Goal: Task Accomplishment & Management: Use online tool/utility

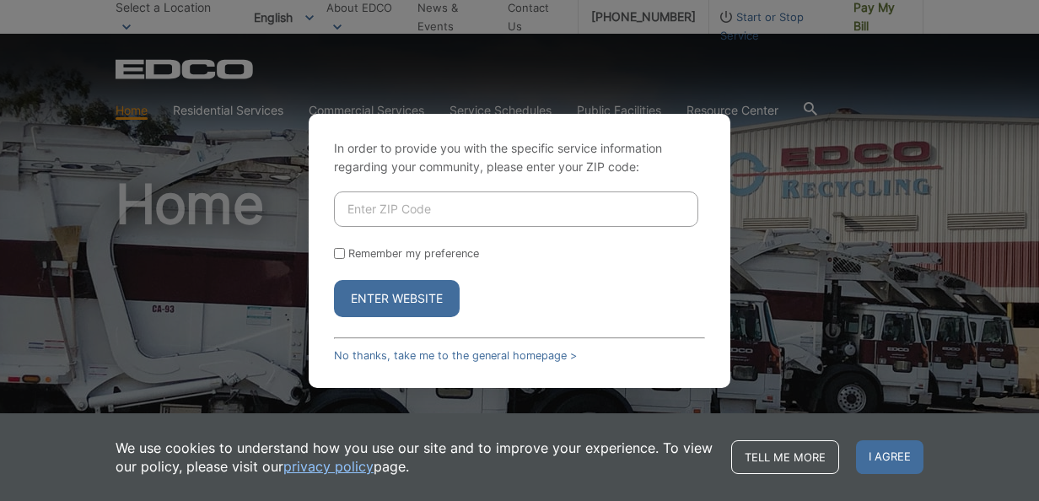
click at [397, 218] on input "Enter ZIP Code" at bounding box center [516, 208] width 364 height 35
click at [401, 351] on link "No thanks, take me to the general homepage >" at bounding box center [455, 355] width 243 height 13
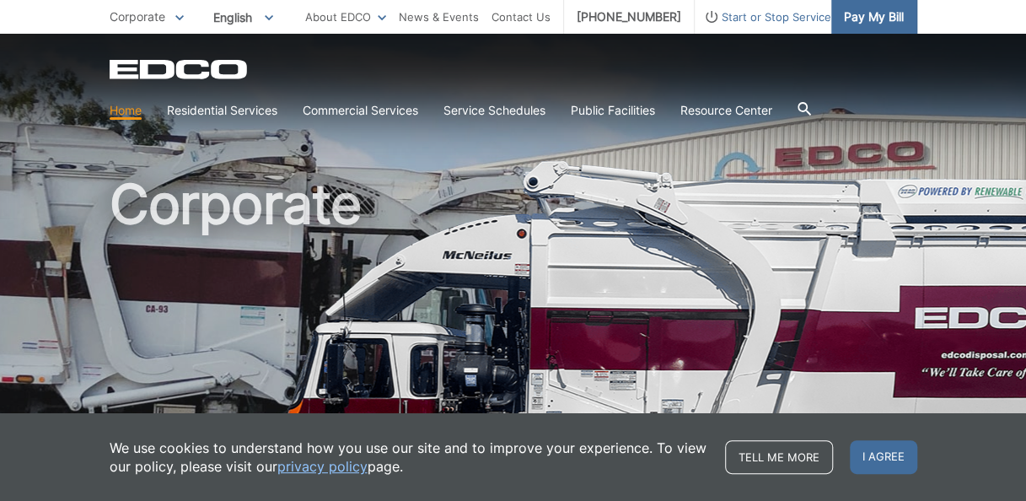
click at [884, 32] on link "Pay My Bill" at bounding box center [874, 17] width 86 height 34
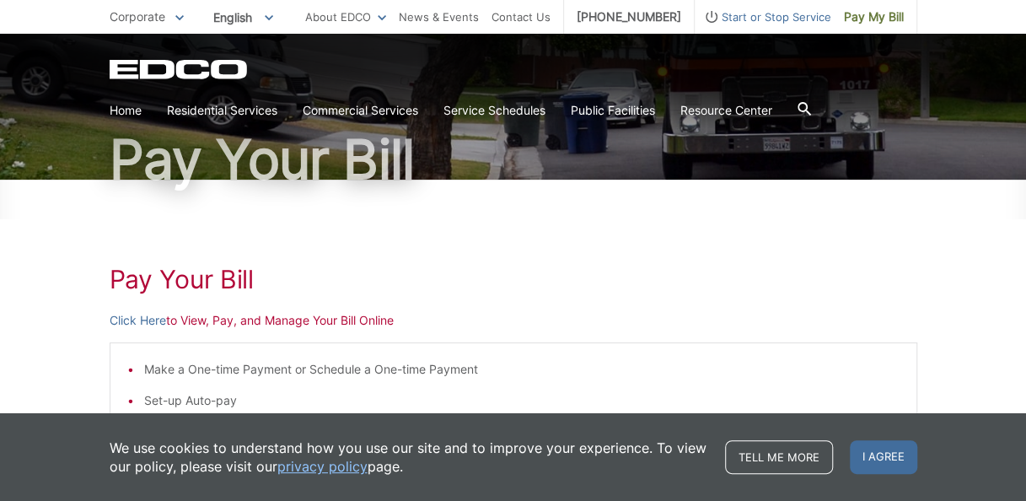
scroll to position [116, 0]
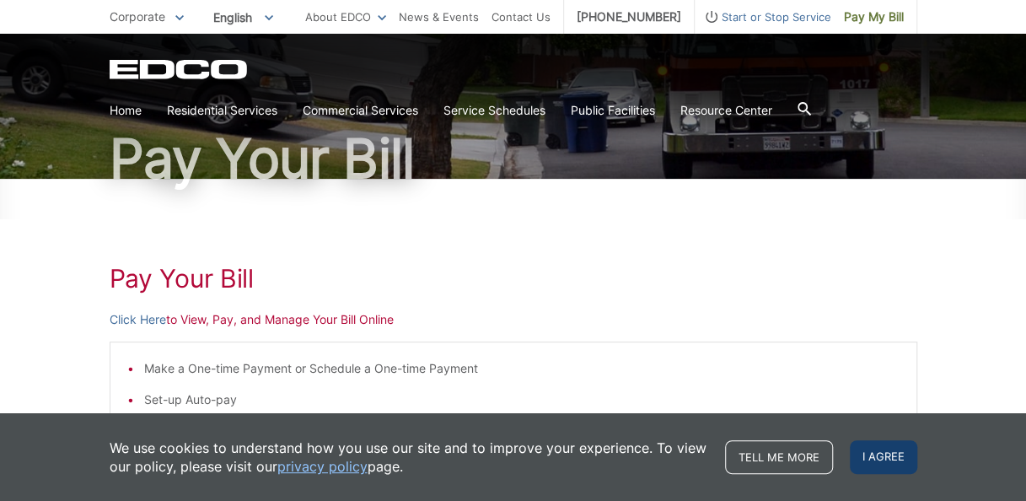
click at [879, 456] on span "I agree" at bounding box center [883, 457] width 67 height 34
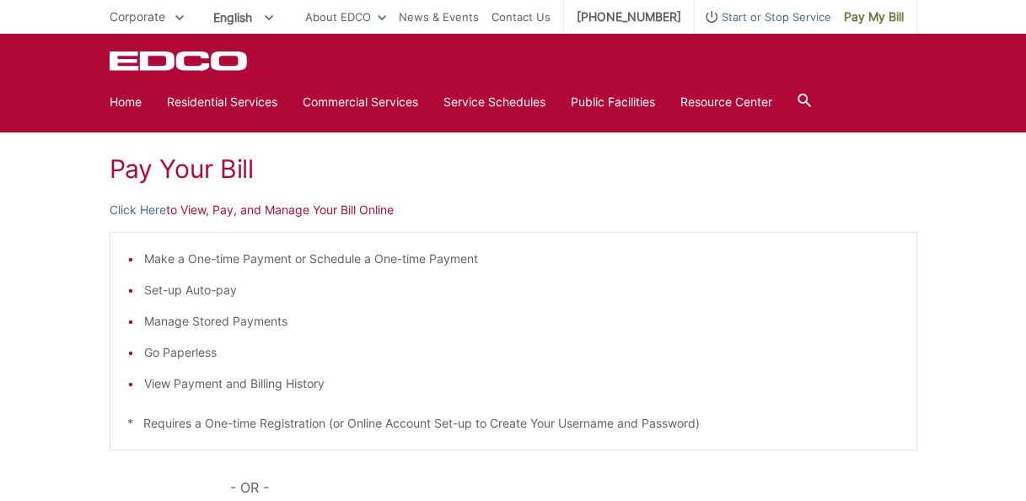
scroll to position [225, 0]
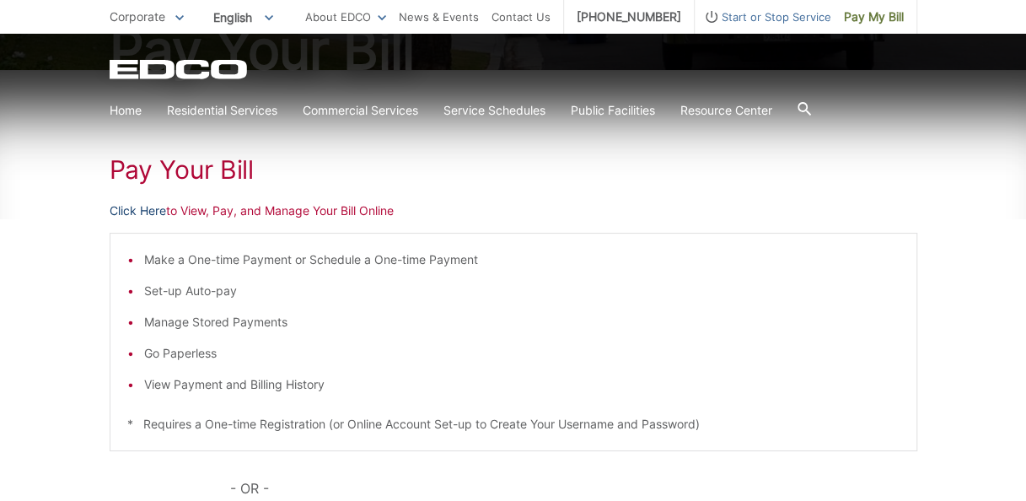
click at [151, 216] on link "Click Here" at bounding box center [138, 211] width 57 height 19
